Goal: Task Accomplishment & Management: Use online tool/utility

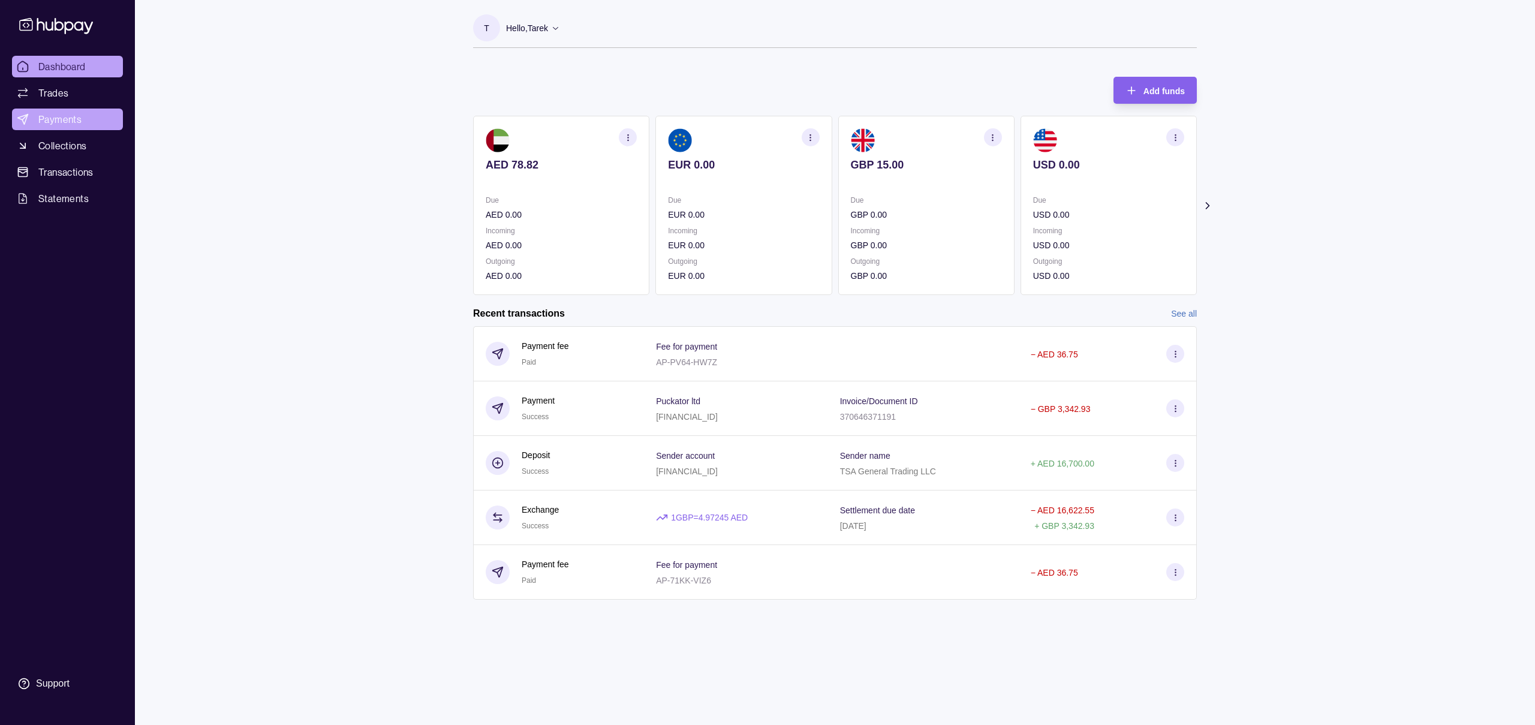
click at [96, 122] on link "Payments" at bounding box center [67, 120] width 111 height 22
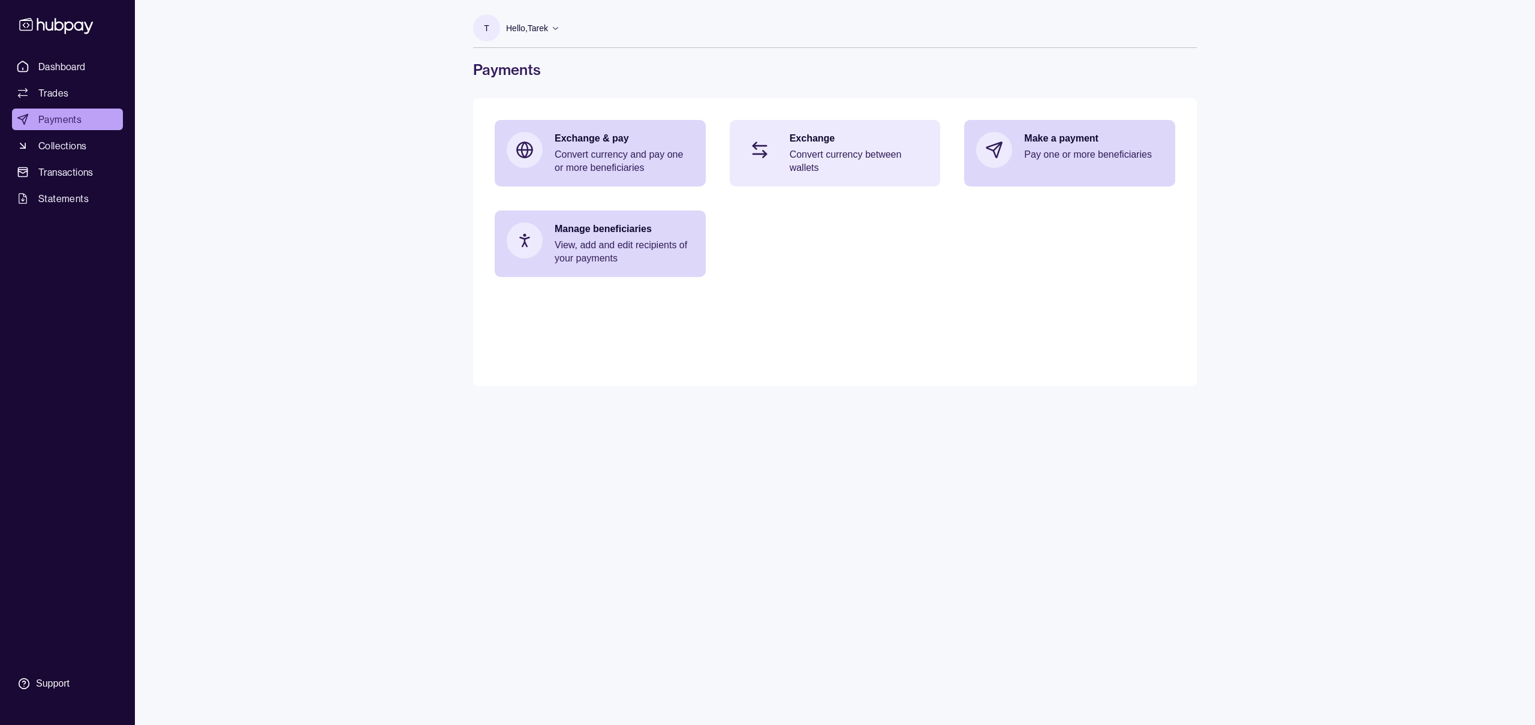
click at [827, 155] on p "Convert currency between wallets" at bounding box center [859, 161] width 139 height 26
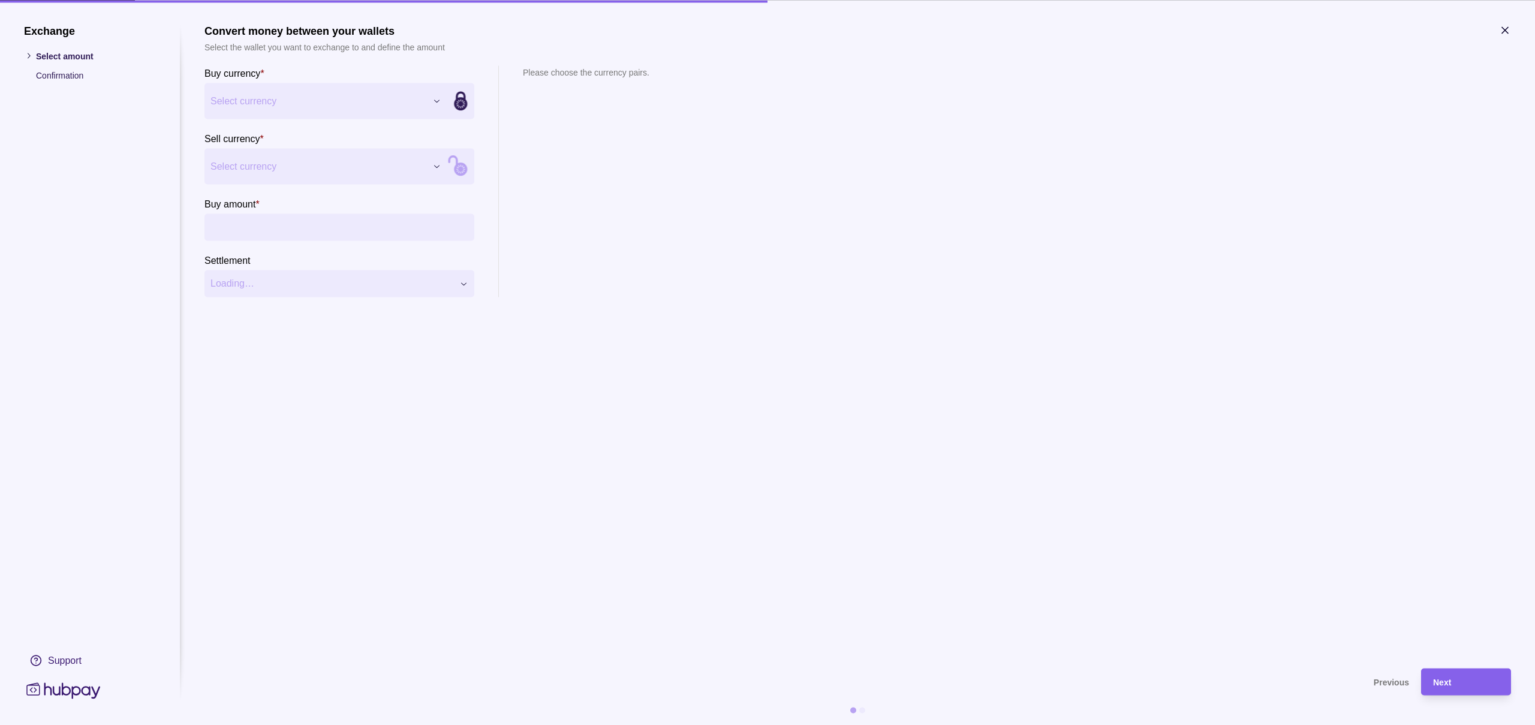
click at [299, 724] on div "Exchange Select amount Confirmation Support Convert money between your wallets …" at bounding box center [767, 725] width 1535 height 0
drag, startPoint x: 255, startPoint y: 164, endPoint x: 290, endPoint y: 177, distance: 36.6
click at [309, 724] on div "Exchange Select amount Confirmation Support Convert money between your wallets …" at bounding box center [767, 725] width 1535 height 0
click at [276, 231] on input "Buy amount *" at bounding box center [351, 226] width 234 height 27
type input "*"
